Goal: Check status: Check status

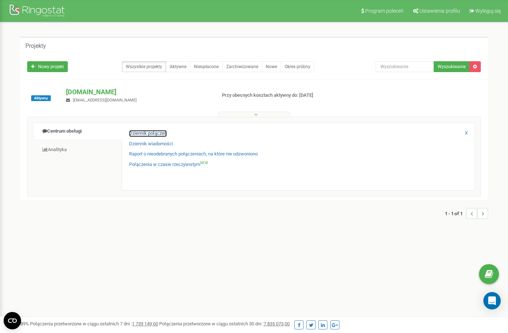
click at [136, 136] on link "Dziennik połączeń" at bounding box center [148, 133] width 38 height 7
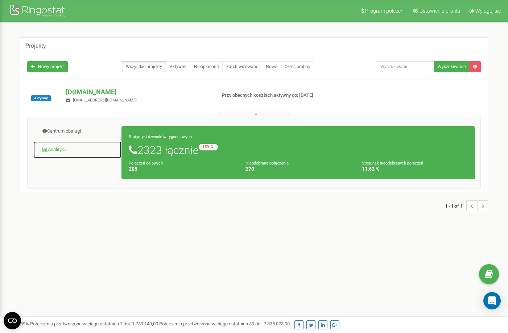
click at [65, 145] on link "Analityka" at bounding box center [77, 150] width 89 height 18
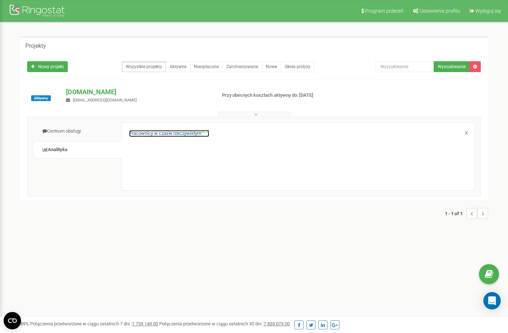
click at [165, 133] on link "Pracownicy w czasie rzeczywistym NEW" at bounding box center [169, 133] width 80 height 7
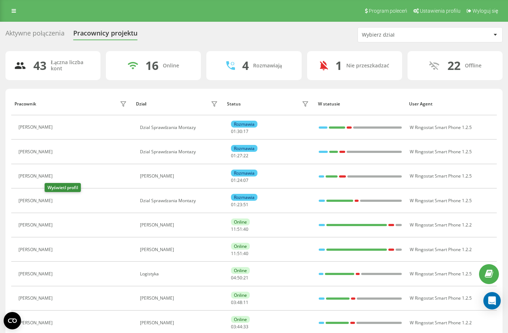
click at [58, 199] on icon at bounding box center [61, 201] width 6 height 6
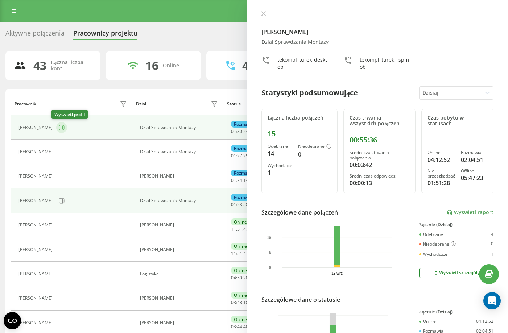
click at [58, 131] on button at bounding box center [61, 127] width 11 height 11
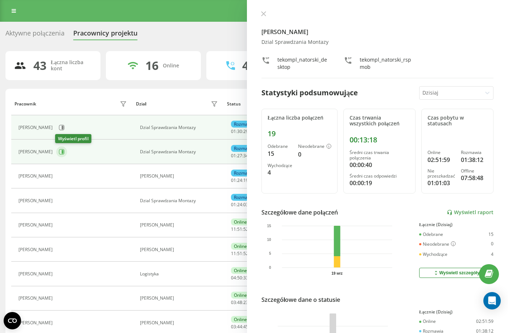
click at [64, 151] on button at bounding box center [61, 151] width 11 height 11
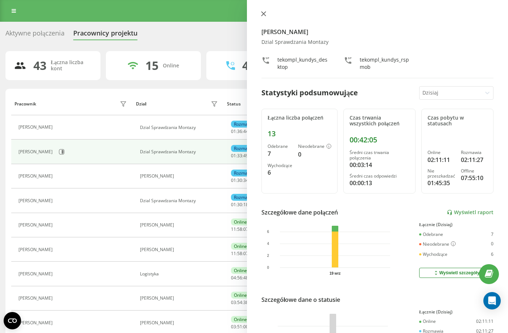
click at [265, 11] on button at bounding box center [263, 14] width 9 height 7
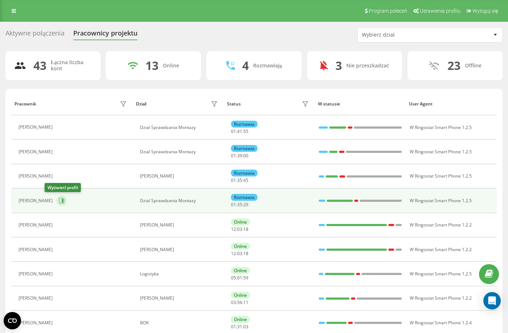
click at [59, 203] on icon at bounding box center [62, 201] width 6 height 6
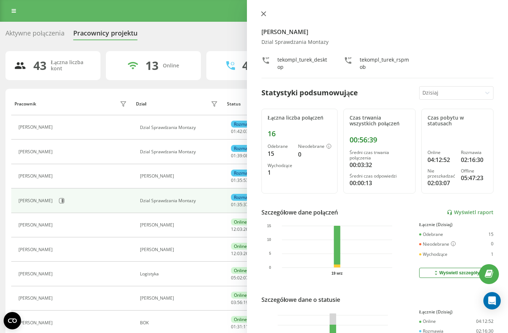
click at [261, 12] on button at bounding box center [263, 14] width 9 height 7
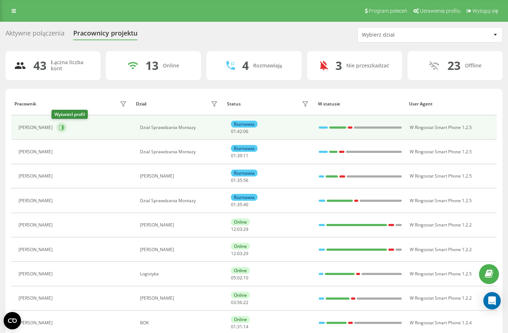
click at [59, 125] on icon at bounding box center [62, 128] width 6 height 6
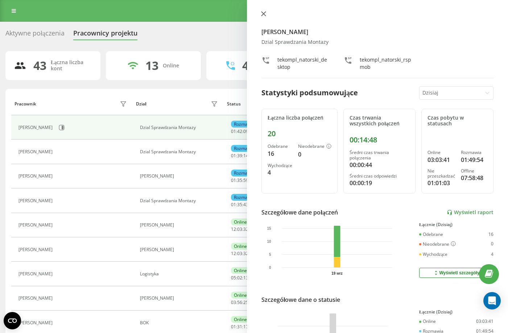
click at [265, 15] on icon at bounding box center [263, 14] width 4 height 4
